Goal: Task Accomplishment & Management: Complete application form

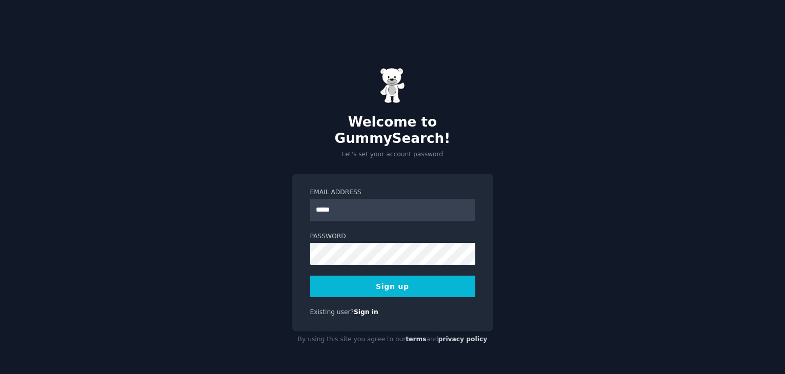
type input "**********"
click at [338, 281] on button "Sign up" at bounding box center [392, 287] width 165 height 22
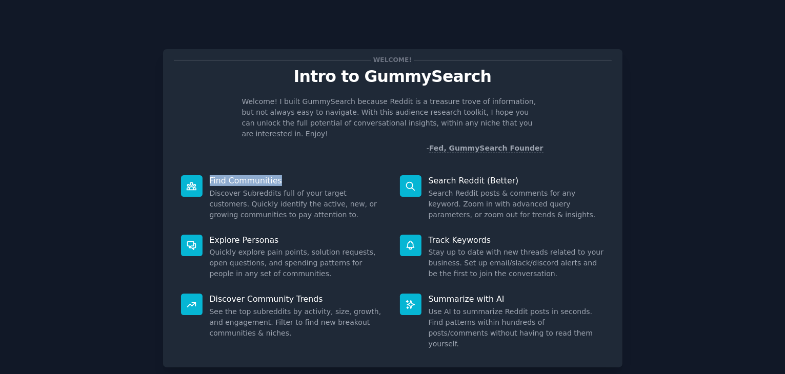
drag, startPoint x: 280, startPoint y: 171, endPoint x: 209, endPoint y: 174, distance: 70.8
click at [210, 175] on p "Find Communities" at bounding box center [298, 180] width 176 height 11
copy p "Find Communities"
drag, startPoint x: 515, startPoint y: 172, endPoint x: 427, endPoint y: 173, distance: 88.2
click at [427, 175] on dt "Search Reddit (Better)" at bounding box center [502, 180] width 205 height 11
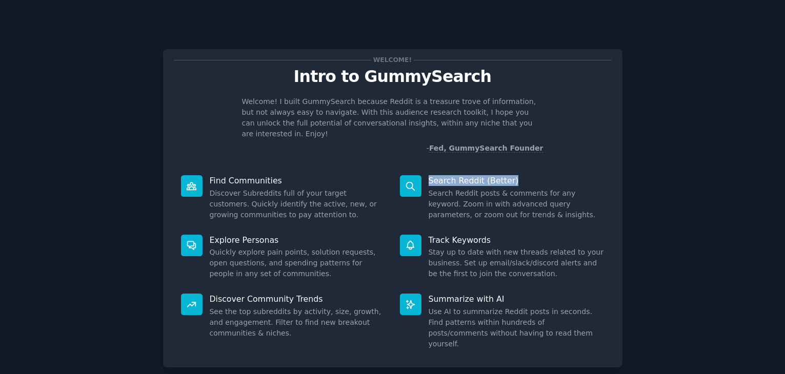
copy p "Search Reddit (Better)"
drag, startPoint x: 280, startPoint y: 229, endPoint x: 196, endPoint y: 226, distance: 84.1
click at [196, 235] on dt "Explore Personas" at bounding box center [283, 240] width 205 height 11
copy p "Explore Personas"
drag, startPoint x: 485, startPoint y: 231, endPoint x: 428, endPoint y: 230, distance: 56.9
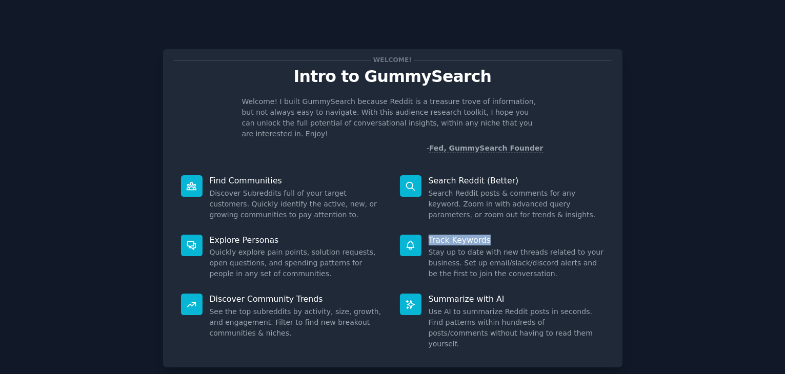
click at [429, 235] on p "Track Keywords" at bounding box center [517, 240] width 176 height 11
copy p "Track Keywords"
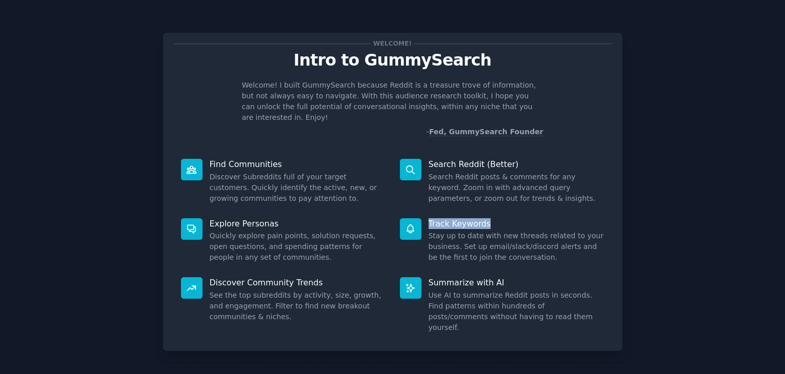
scroll to position [27, 0]
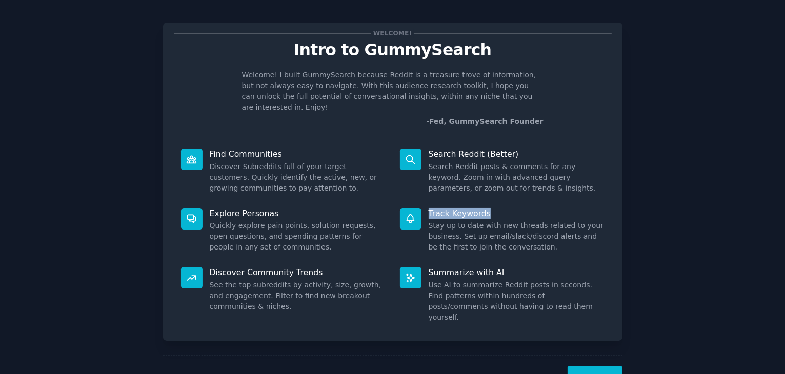
click at [589, 367] on button "Next" at bounding box center [594, 379] width 55 height 25
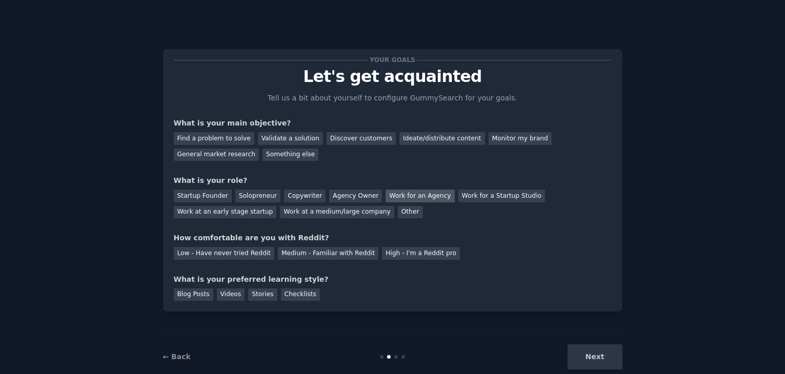
click at [399, 197] on div "Work for an Agency" at bounding box center [419, 196] width 69 height 13
click at [535, 129] on div "Find a problem to solve Validate a solution Discover customers Ideate/distribut…" at bounding box center [393, 145] width 438 height 32
click at [259, 149] on div "General market research" at bounding box center [217, 155] width 86 height 13
click at [338, 135] on div "Discover customers" at bounding box center [361, 138] width 69 height 13
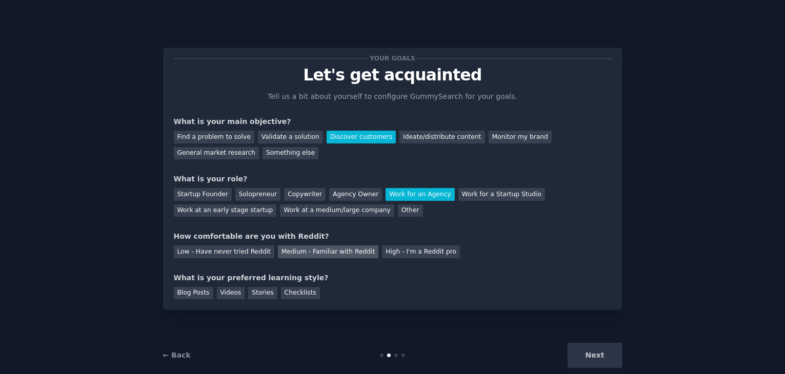
click at [307, 252] on div "Medium - Familiar with Reddit" at bounding box center [328, 252] width 100 height 13
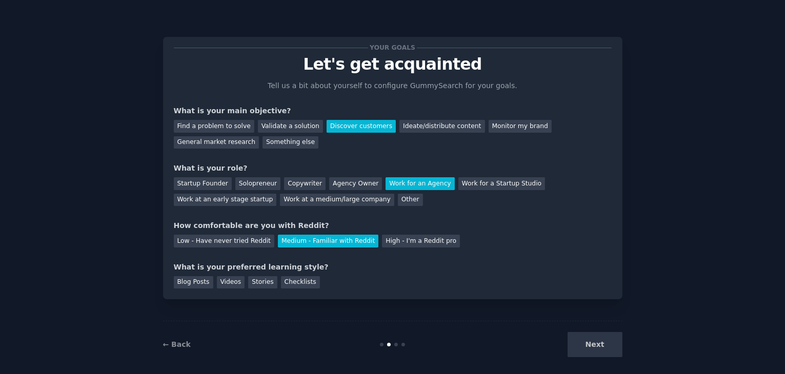
scroll to position [21, 0]
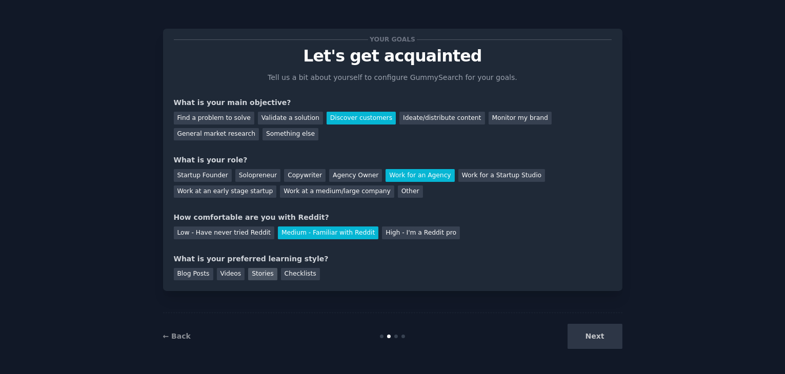
click at [250, 277] on div "Stories" at bounding box center [262, 274] width 29 height 13
click at [583, 329] on button "Next" at bounding box center [594, 336] width 55 height 25
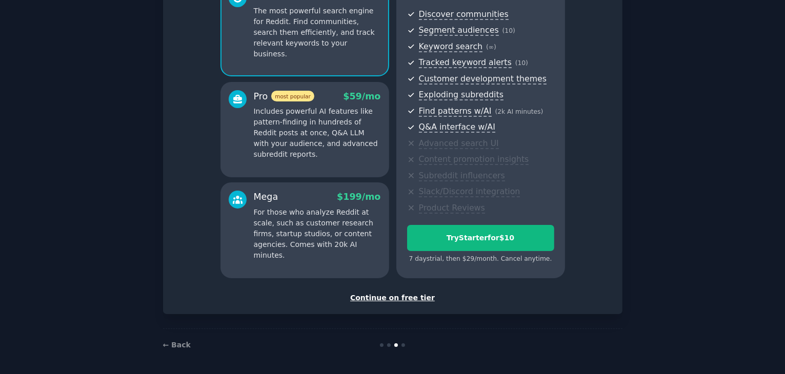
scroll to position [112, 0]
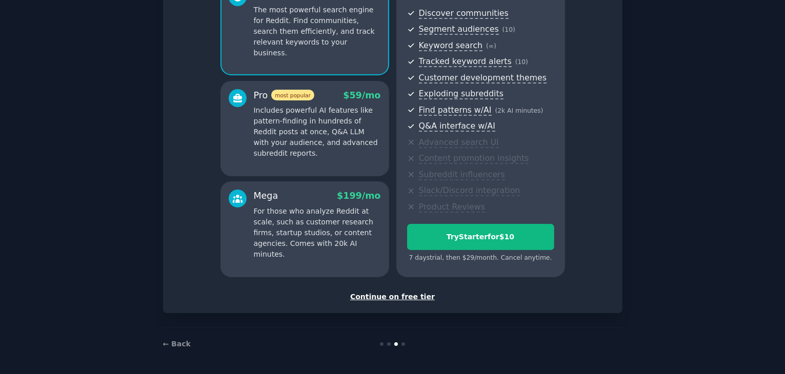
click at [418, 294] on div "Continue on free tier" at bounding box center [393, 297] width 438 height 11
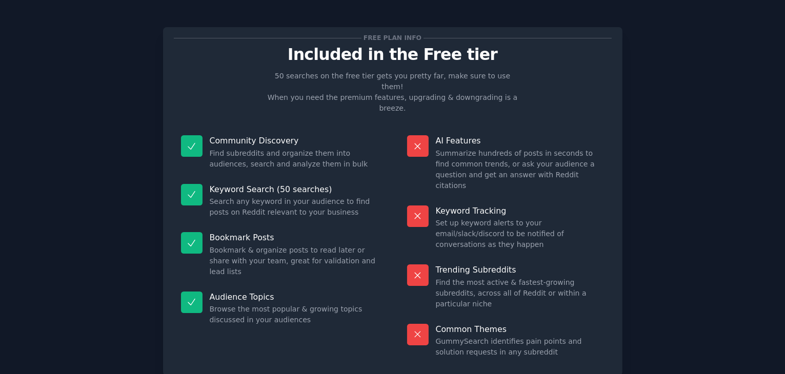
scroll to position [1, 0]
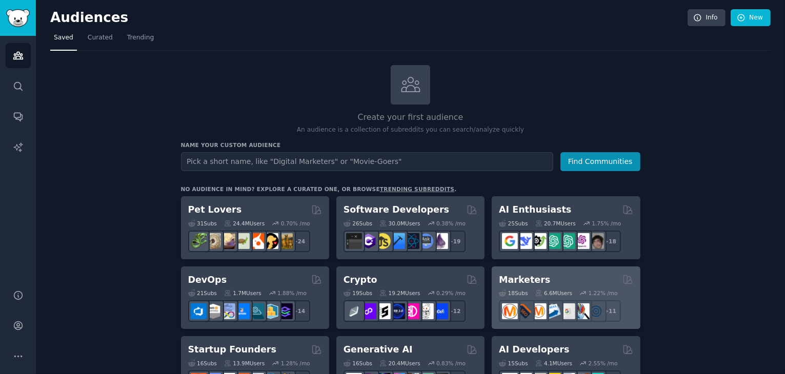
click at [535, 282] on h2 "Marketers" at bounding box center [524, 280] width 51 height 13
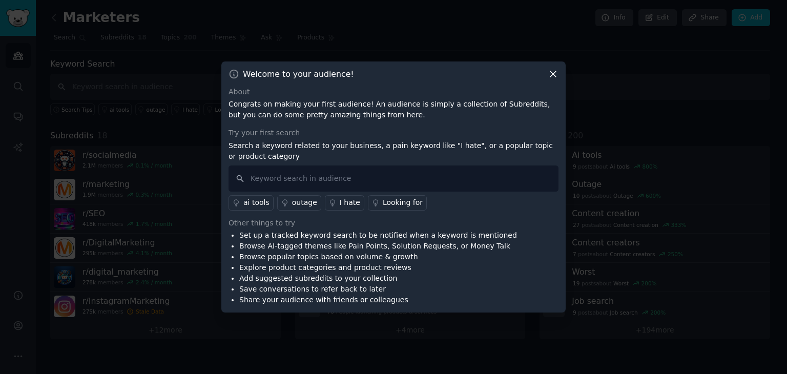
click at [553, 79] on icon at bounding box center [553, 74] width 11 height 11
